Goal: Transaction & Acquisition: Purchase product/service

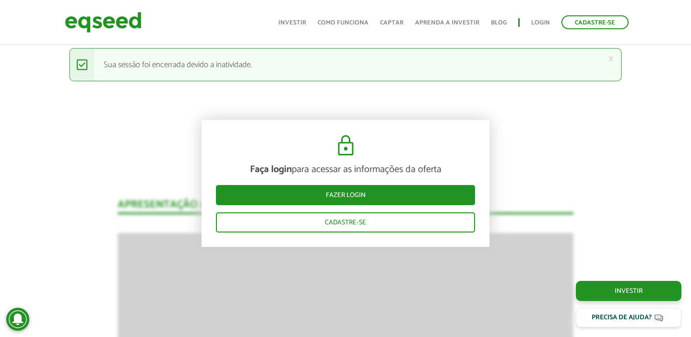
scroll to position [1134, 0]
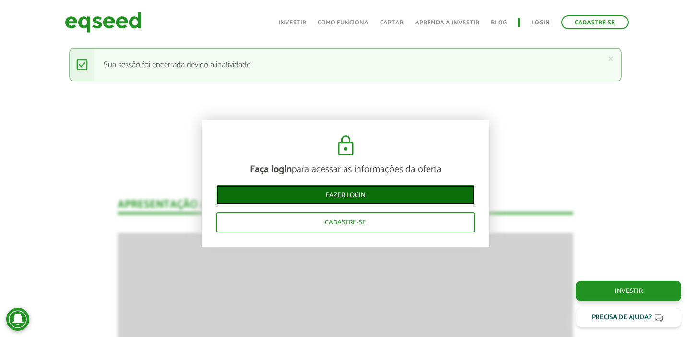
click at [388, 192] on link "Fazer login" at bounding box center [345, 195] width 259 height 20
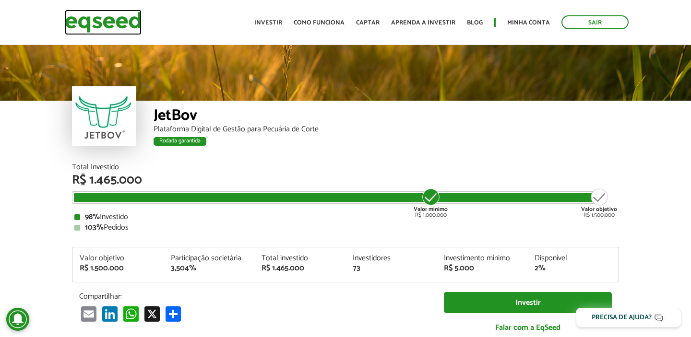
click at [115, 20] on img at bounding box center [103, 22] width 77 height 25
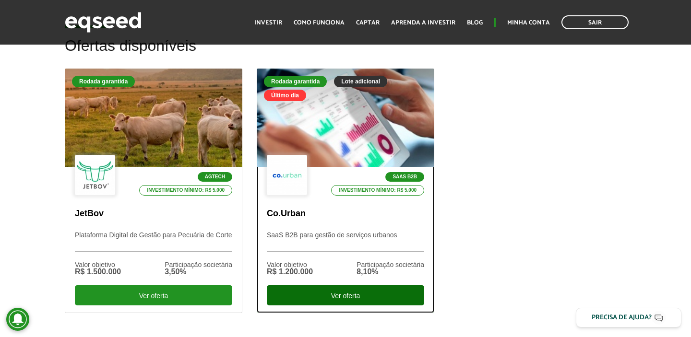
click at [360, 296] on div "Ver oferta" at bounding box center [345, 295] width 157 height 20
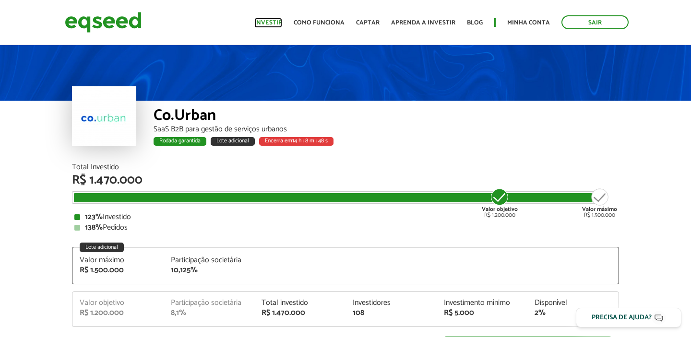
click at [275, 25] on link "Investir" at bounding box center [268, 23] width 28 height 6
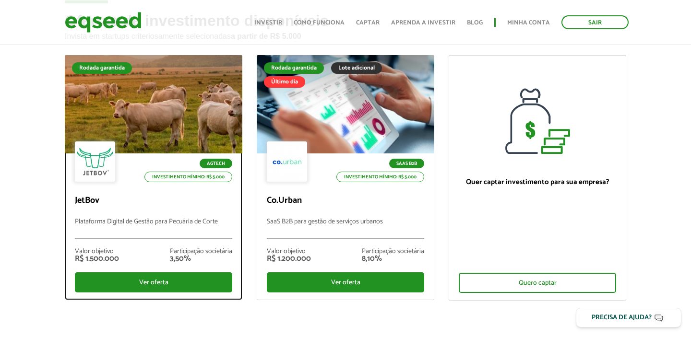
click at [163, 280] on div "Ver oferta" at bounding box center [153, 283] width 157 height 20
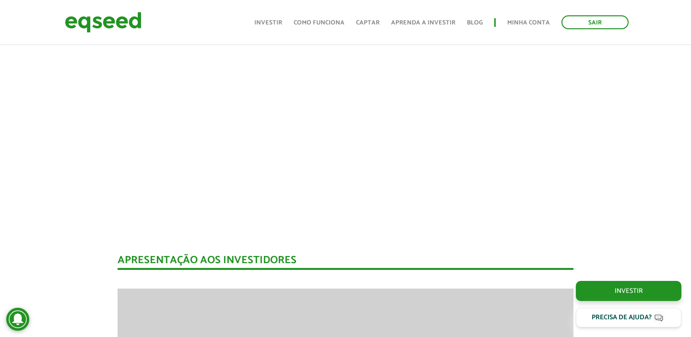
scroll to position [931, 0]
